Goal: Communication & Community: Answer question/provide support

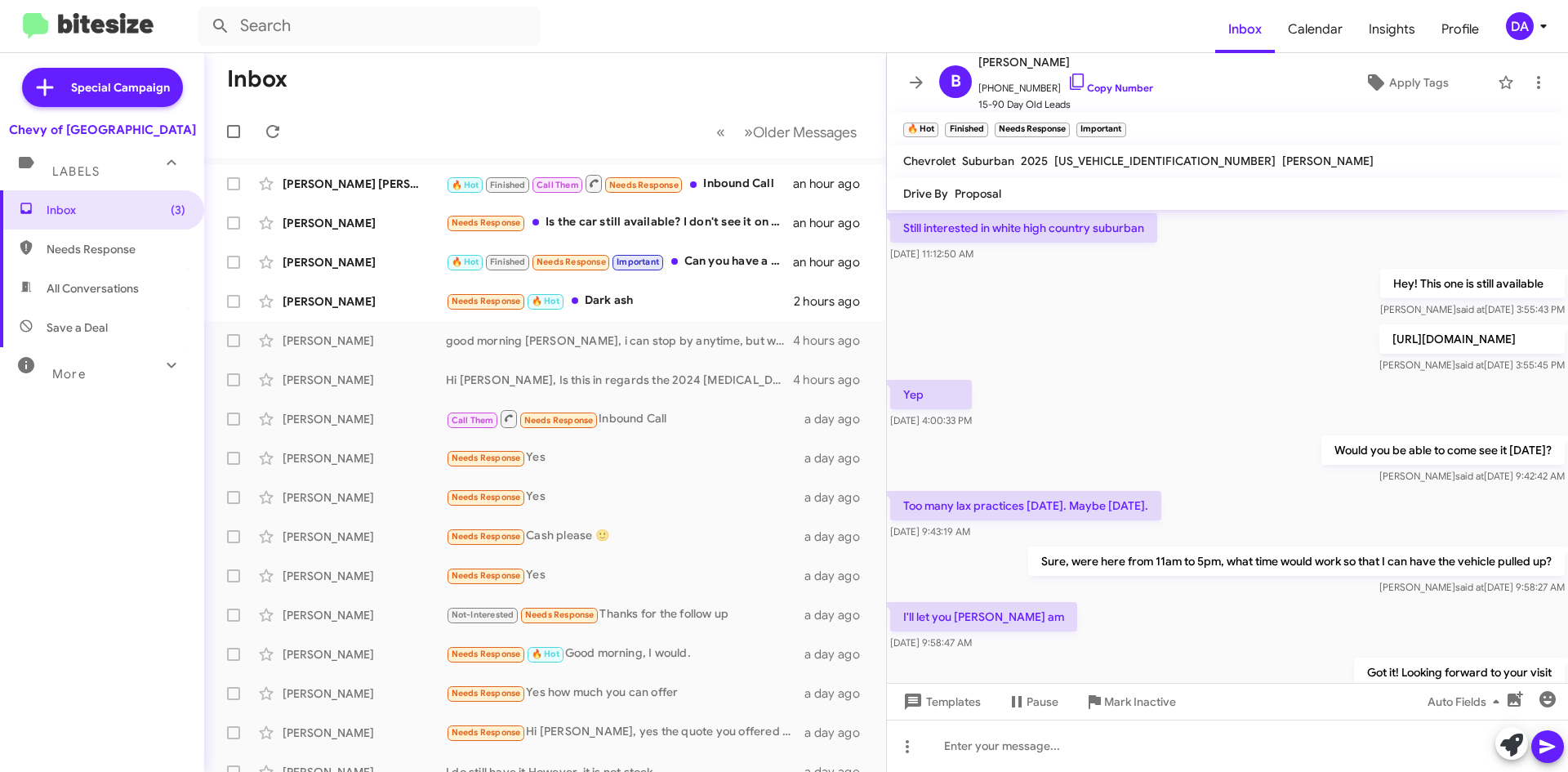
scroll to position [710, 0]
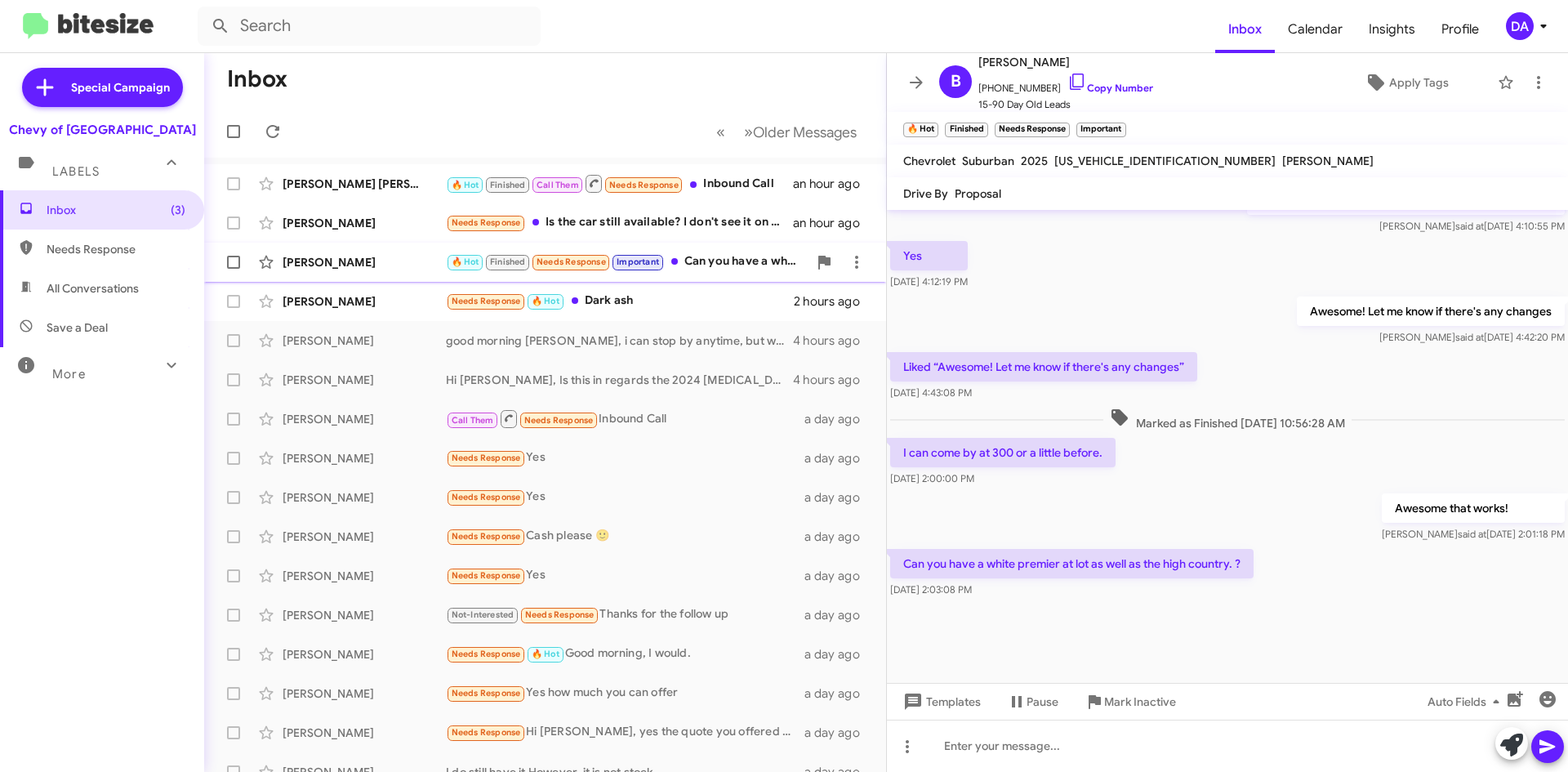
click at [727, 259] on div "🔥 Hot Finished Needs Response Important Can you have a white premier at lot as …" at bounding box center [626, 261] width 362 height 19
click at [1143, 701] on span "Mark Inactive" at bounding box center [1139, 702] width 72 height 29
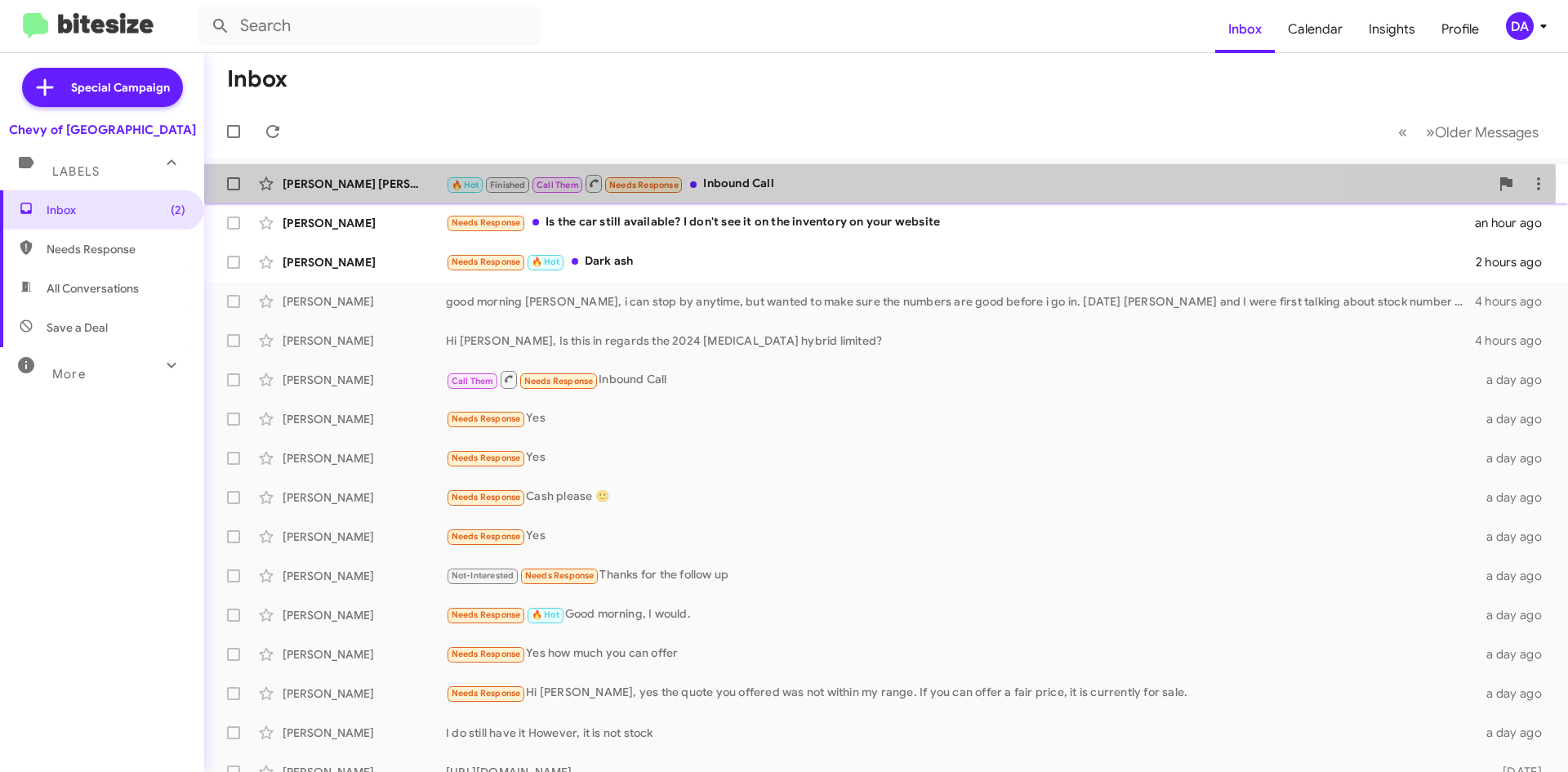
click at [619, 185] on span "Needs Response" at bounding box center [644, 185] width 69 height 11
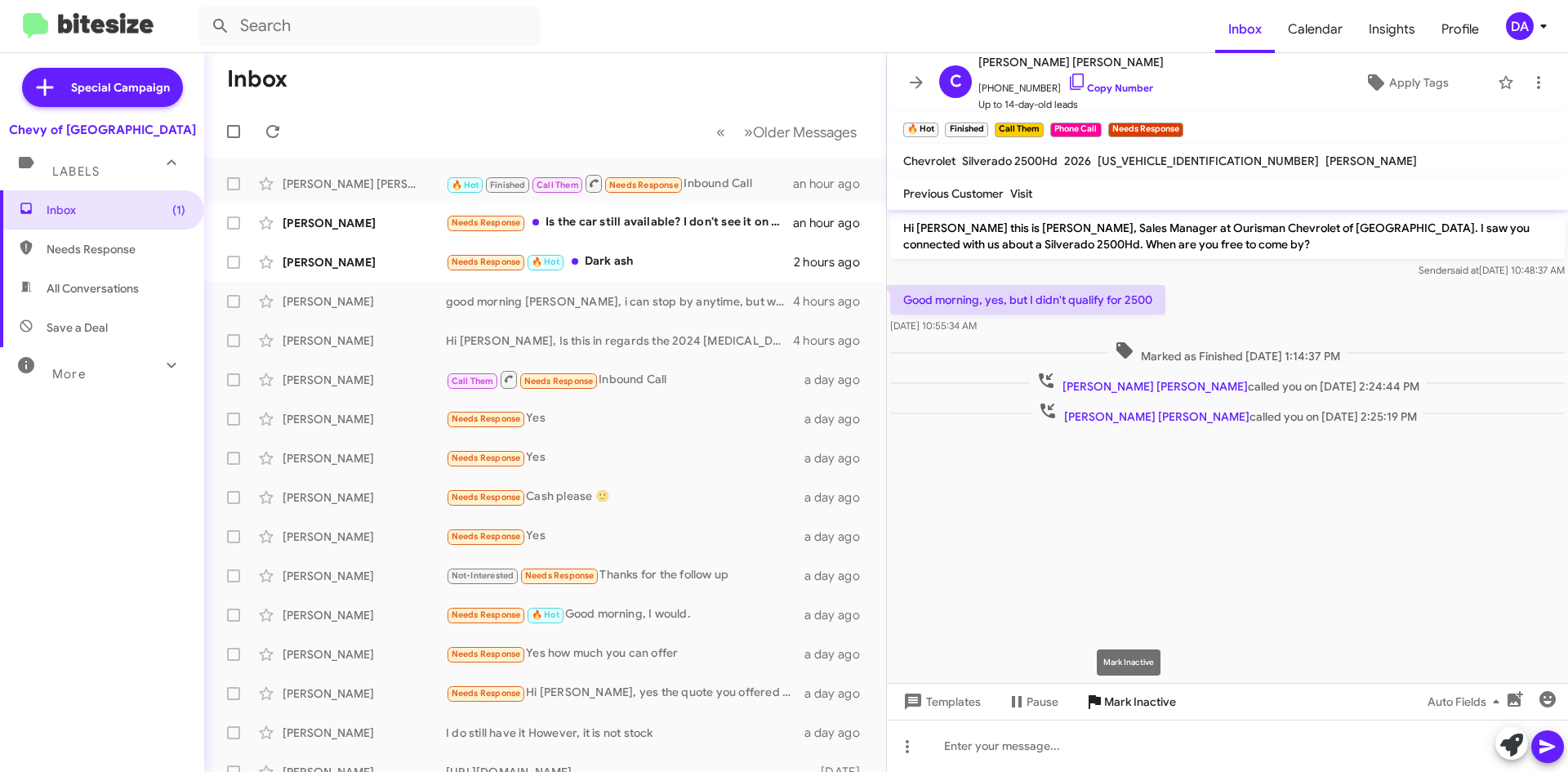
click at [1155, 710] on span "Mark Inactive" at bounding box center [1139, 702] width 72 height 29
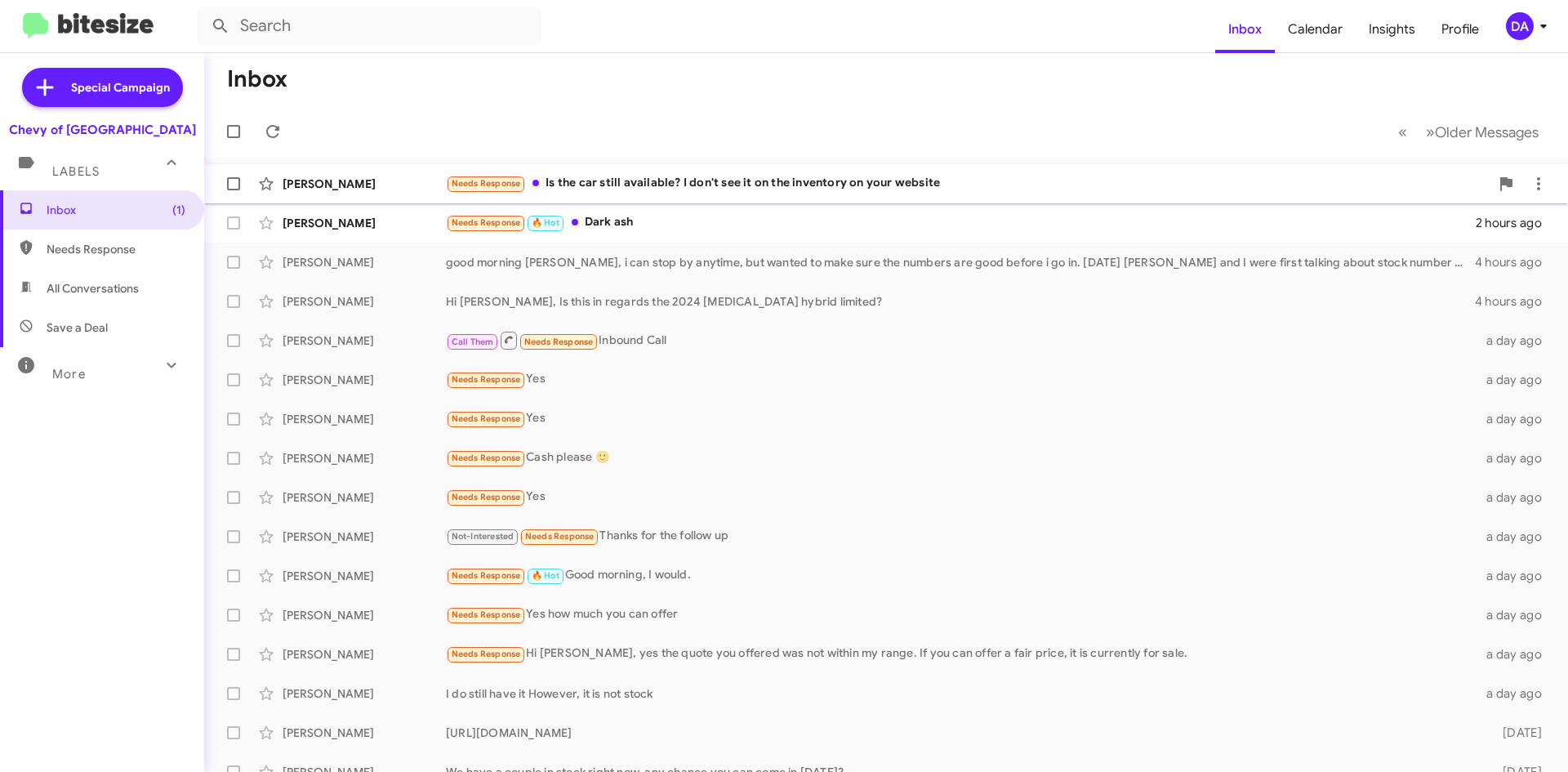
click at [675, 193] on div "[PERSON_NAME] Needs Response Is the car still available? I don't see it on the …" at bounding box center [886, 184] width 1337 height 33
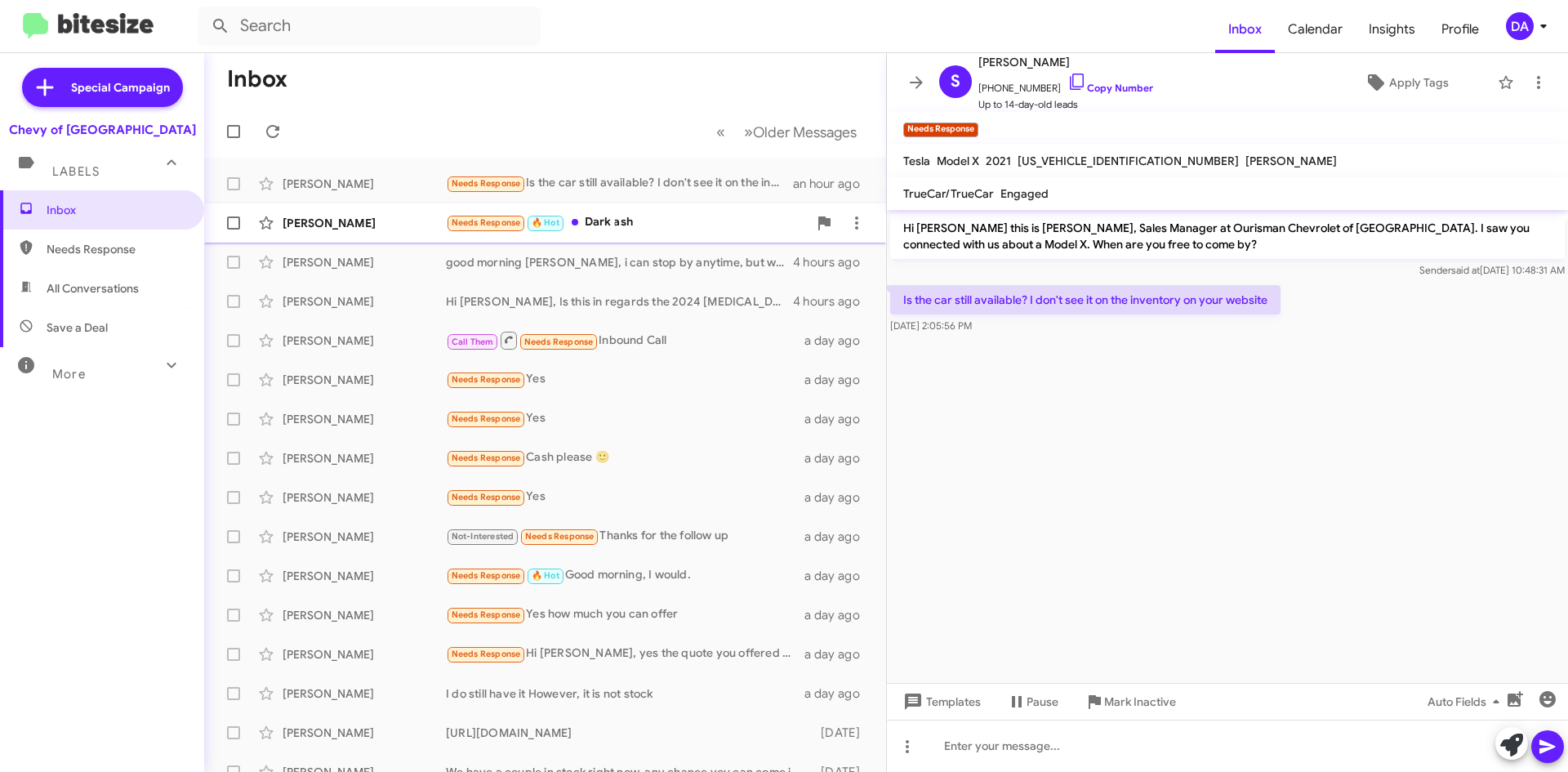
click at [646, 223] on div "Needs Response 🔥 Hot Dark ash" at bounding box center [626, 222] width 362 height 19
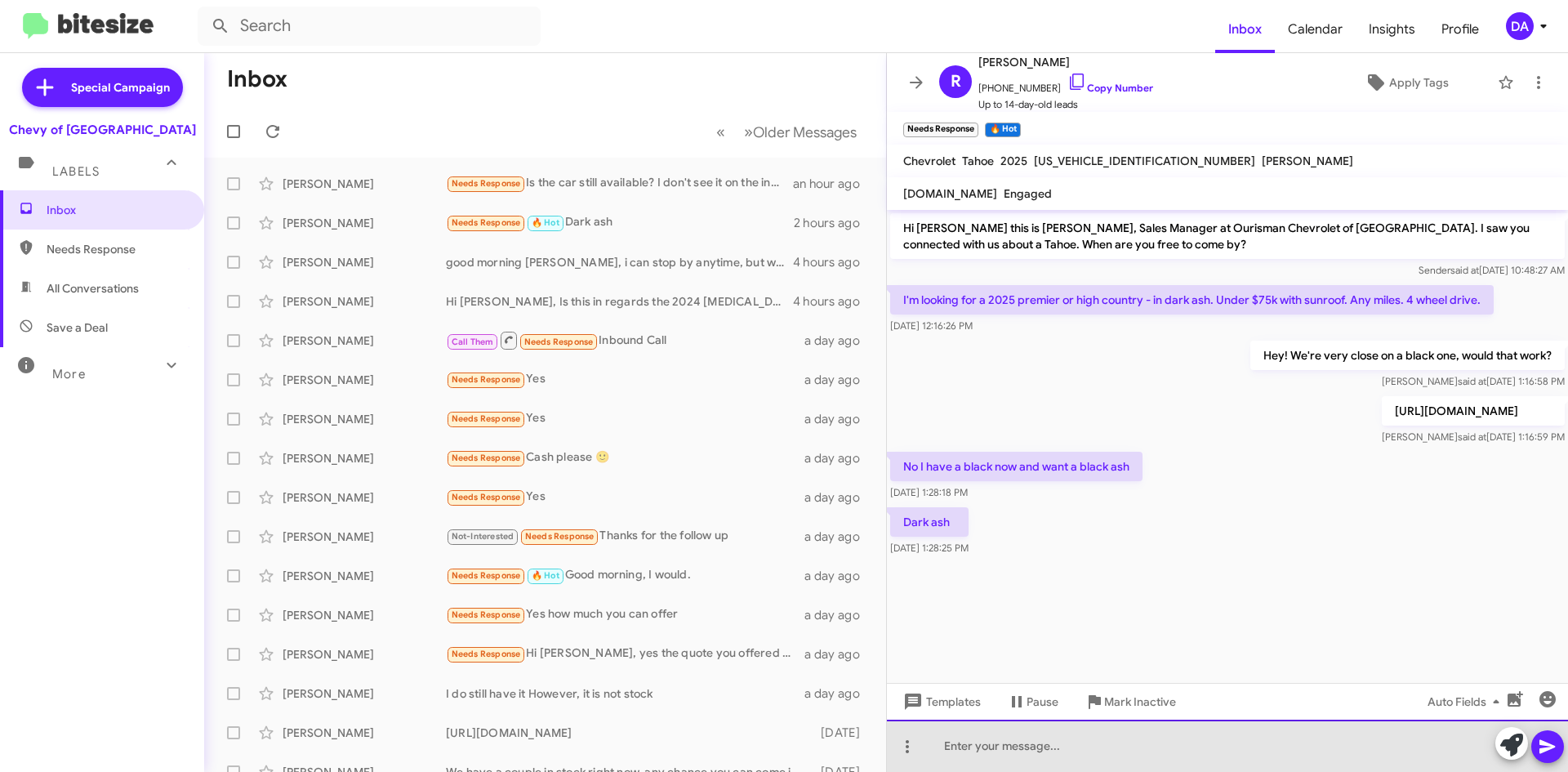
click at [1038, 748] on div at bounding box center [1227, 746] width 681 height 53
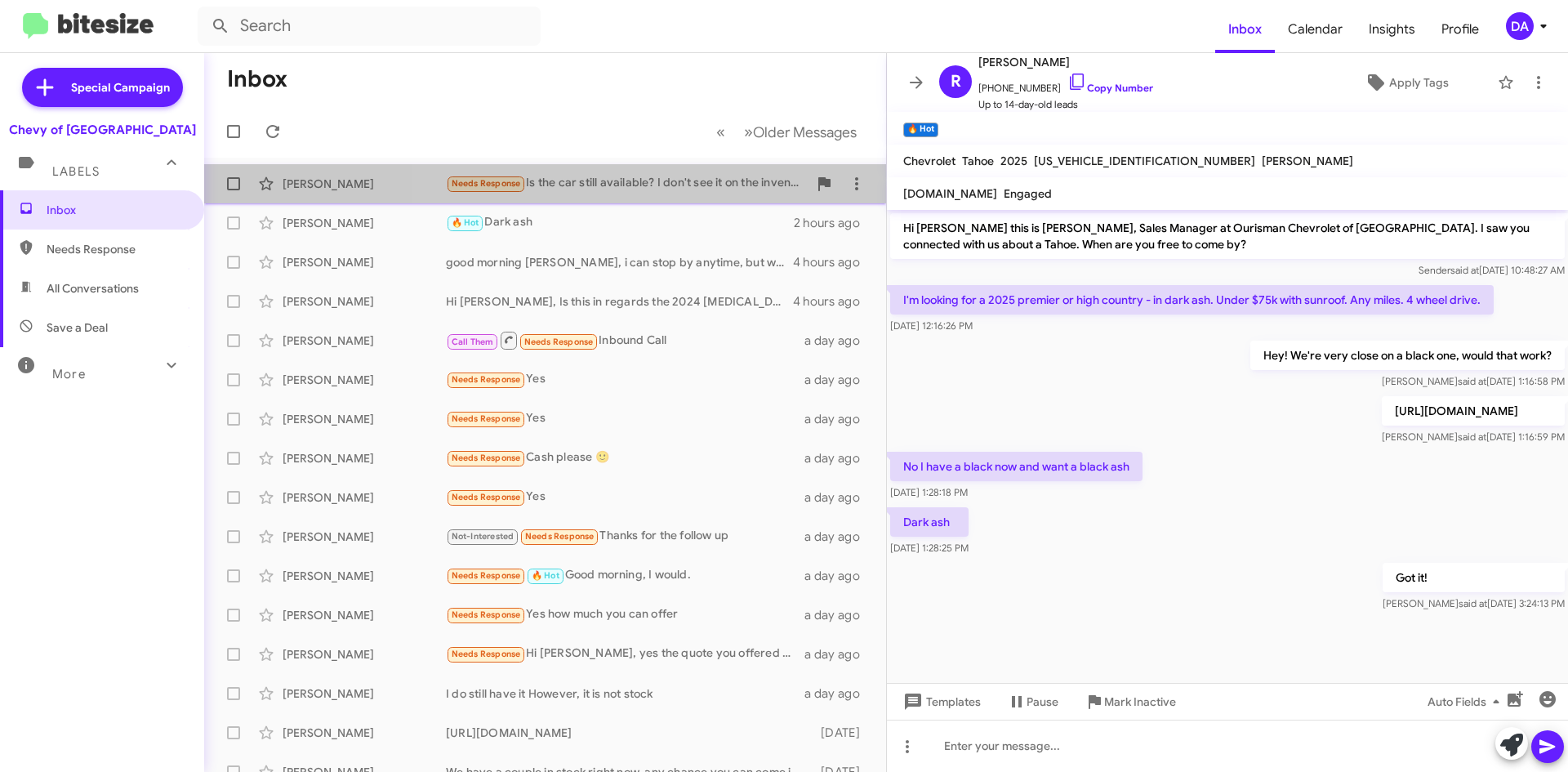
click at [644, 188] on div "Needs Response Is the car still available? I don't see it on the inventory on y…" at bounding box center [626, 183] width 362 height 19
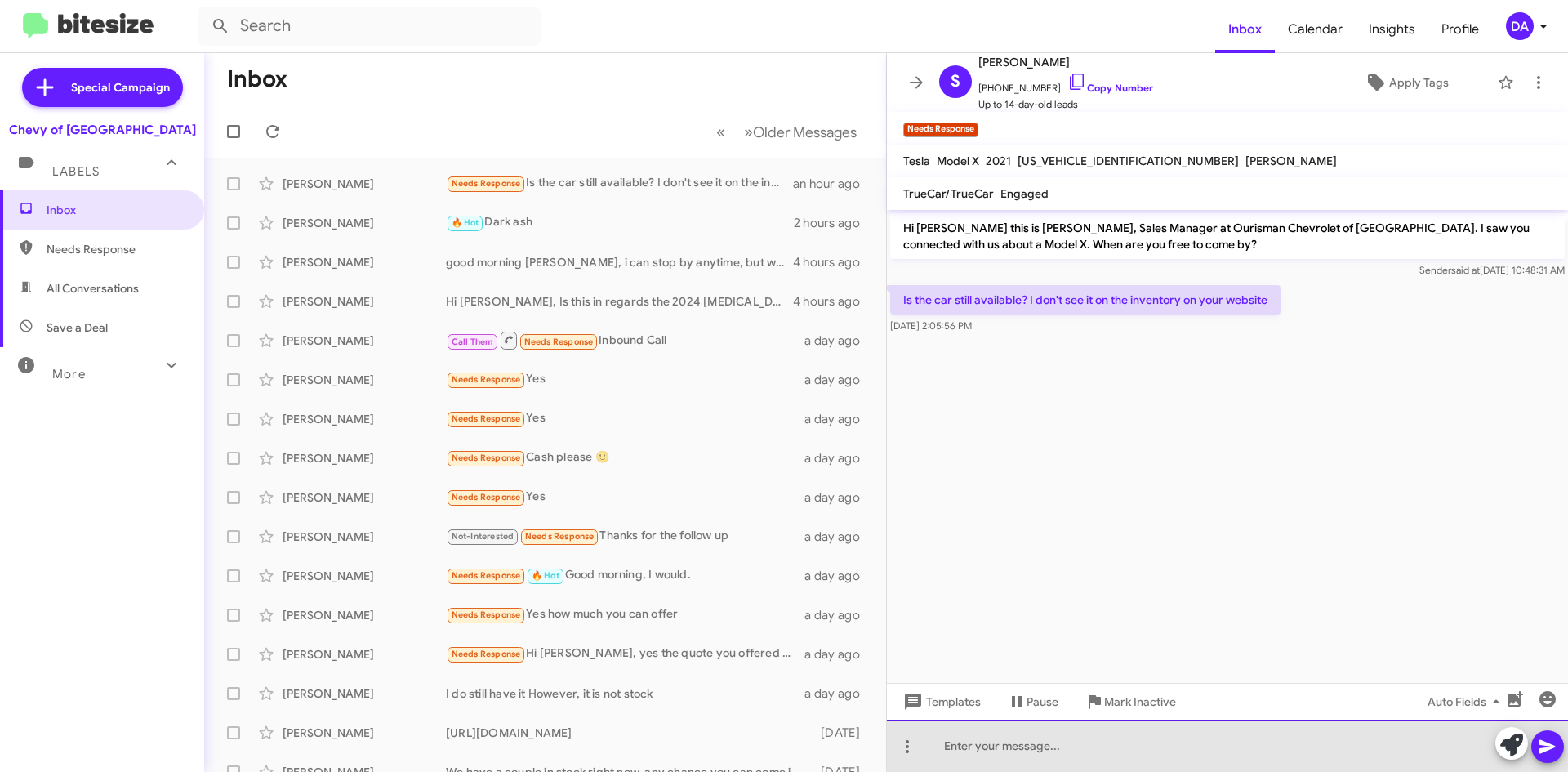
click at [1004, 738] on div at bounding box center [1227, 746] width 681 height 53
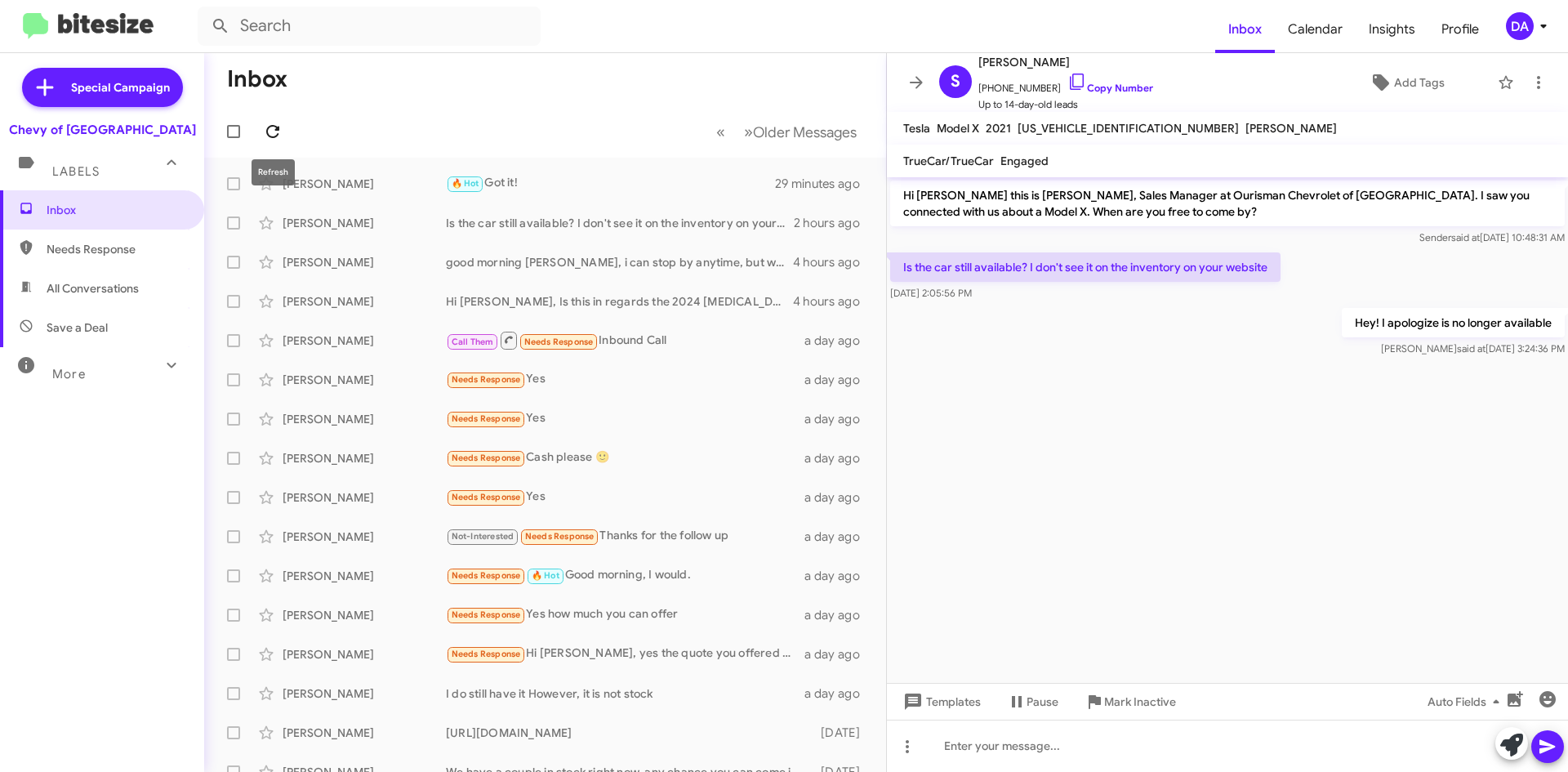
click at [279, 127] on icon at bounding box center [273, 132] width 20 height 20
